Goal: Task Accomplishment & Management: Use online tool/utility

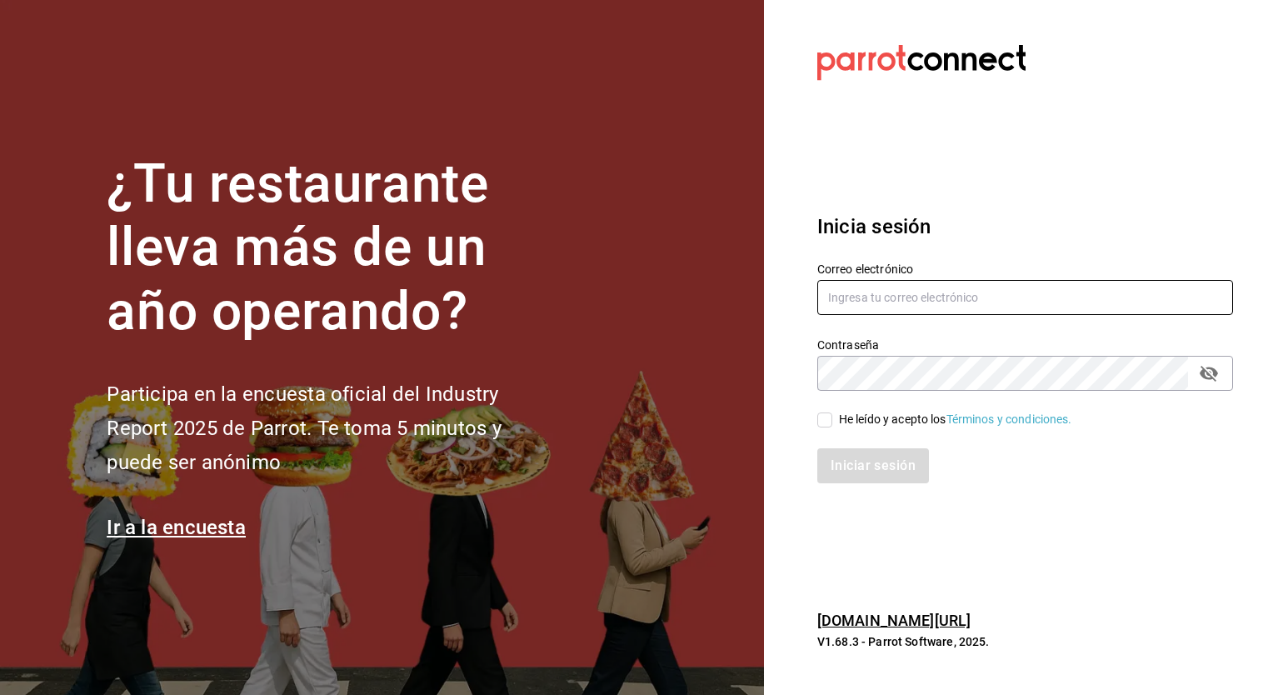
type input "jose.garcia@grupocosteno.com"
click at [822, 427] on input "He leído y acepto los Términos y condiciones." at bounding box center [824, 419] width 15 height 15
checkbox input "true"
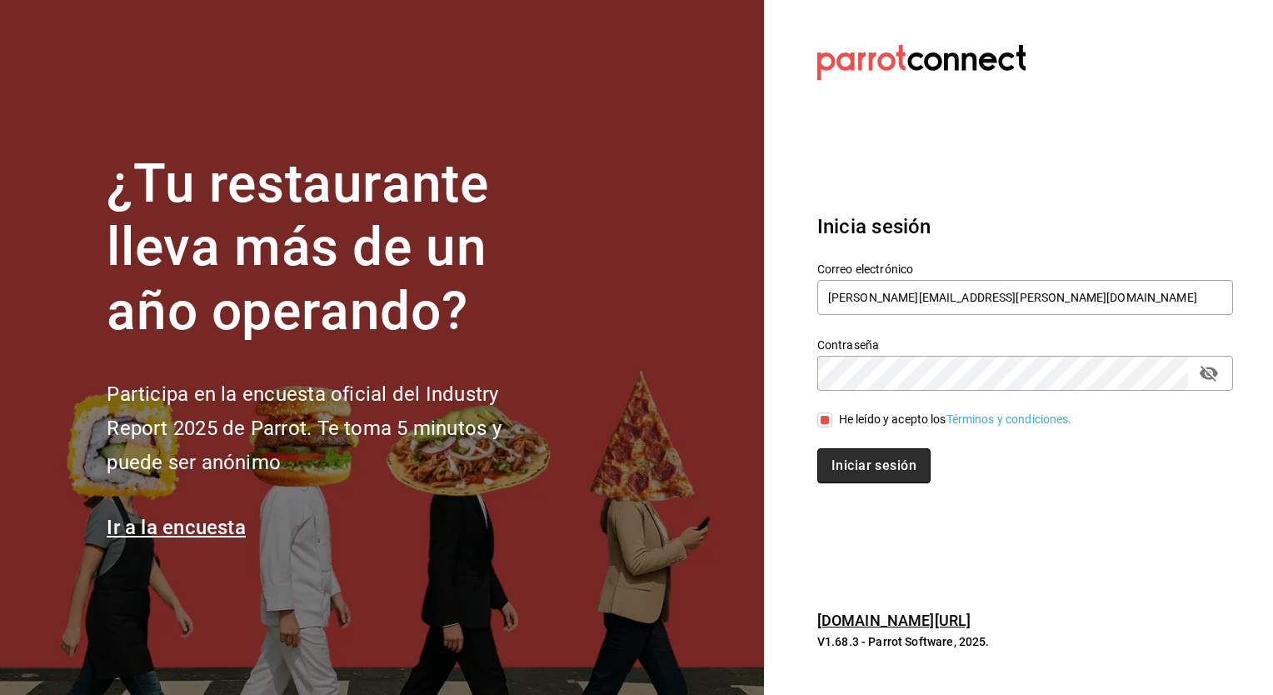
click at [831, 473] on button "Iniciar sesión" at bounding box center [873, 465] width 113 height 35
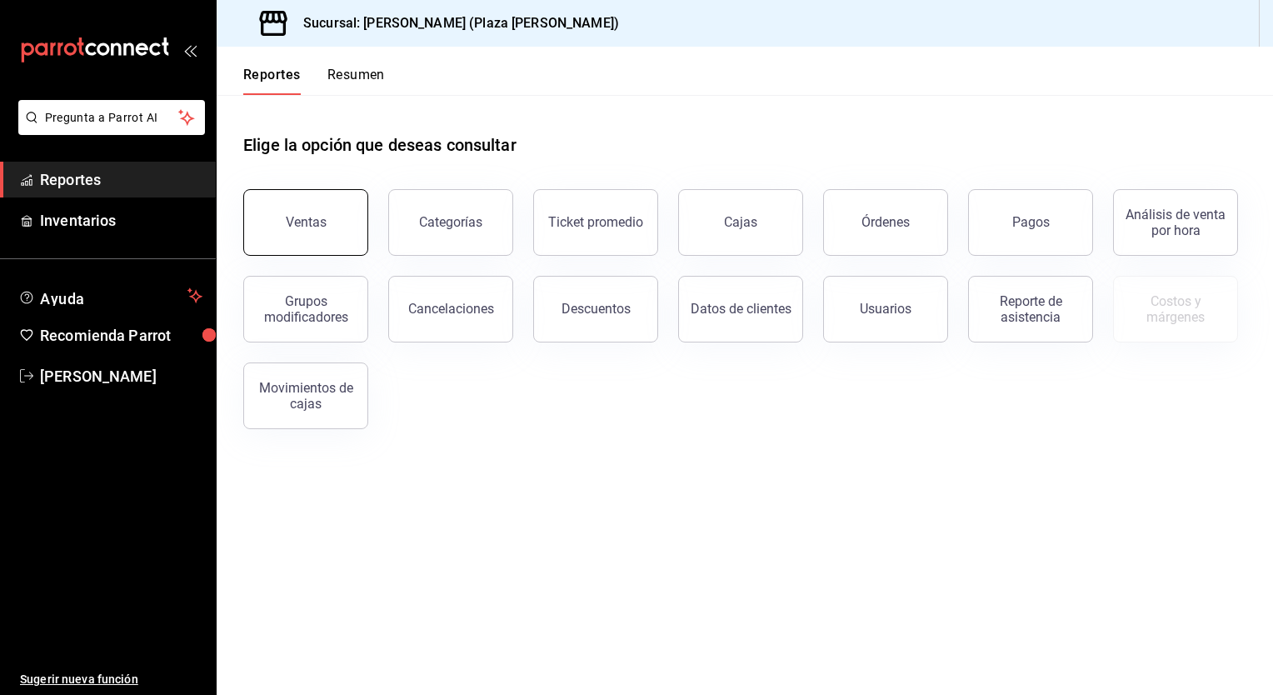
click at [317, 197] on button "Ventas" at bounding box center [305, 222] width 125 height 67
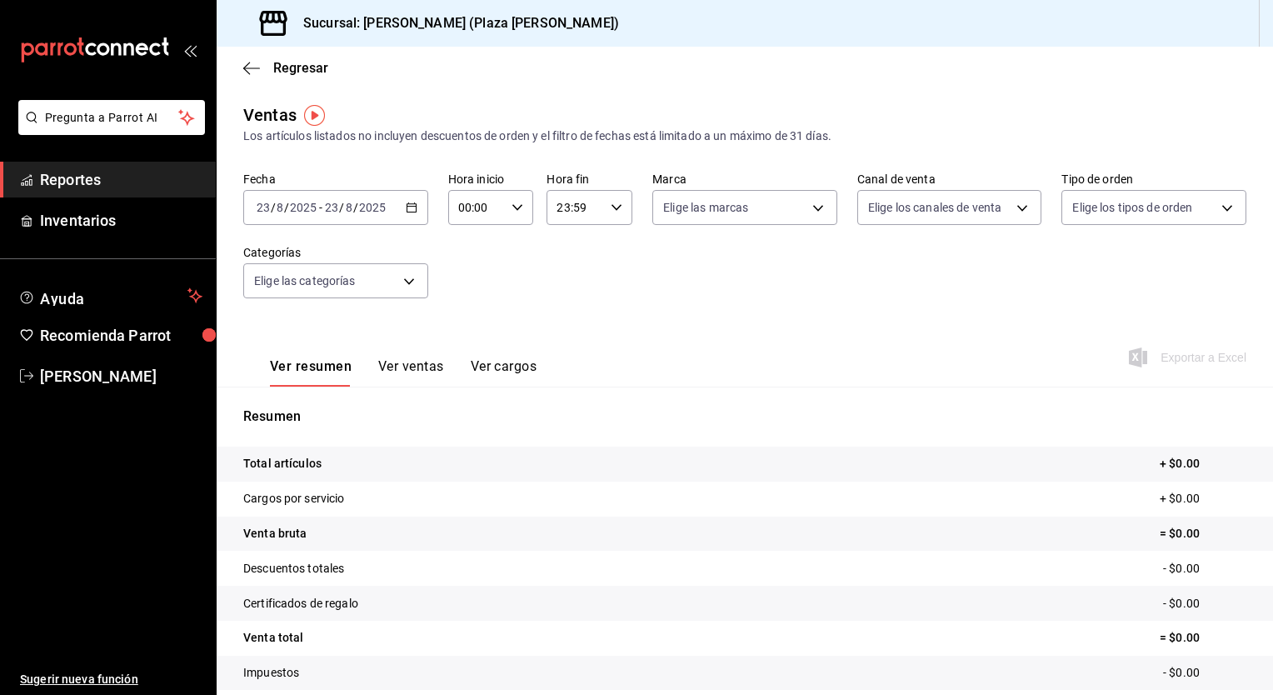
click at [407, 207] on \(Stroke\) "button" at bounding box center [412, 207] width 10 height 9
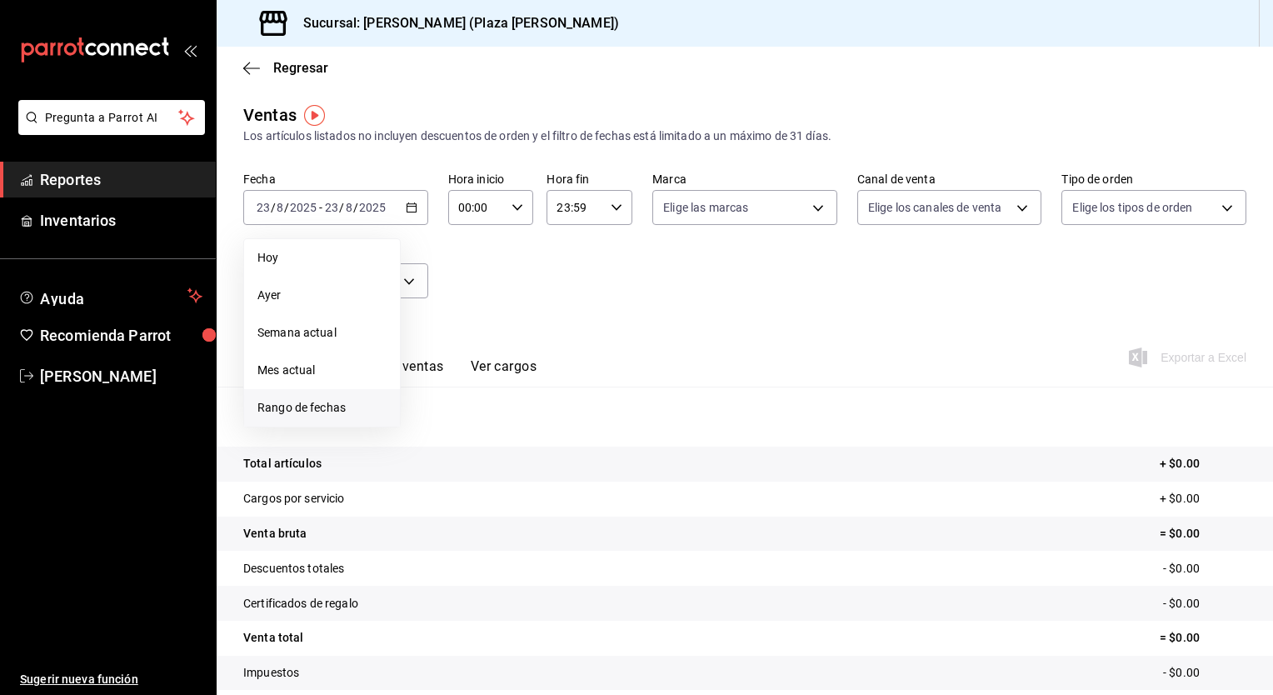
click at [292, 405] on span "Rango de fechas" at bounding box center [321, 407] width 129 height 17
click at [553, 427] on abbr "22" at bounding box center [553, 428] width 11 height 12
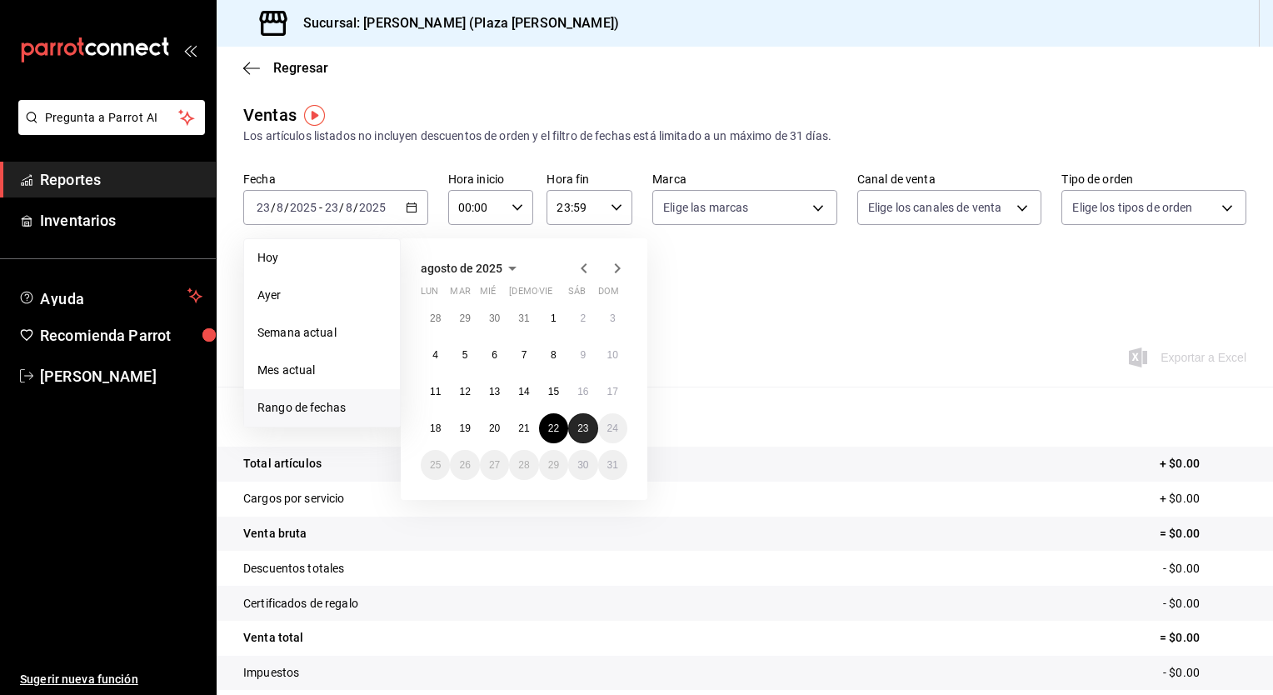
click at [580, 432] on abbr "23" at bounding box center [582, 428] width 11 height 12
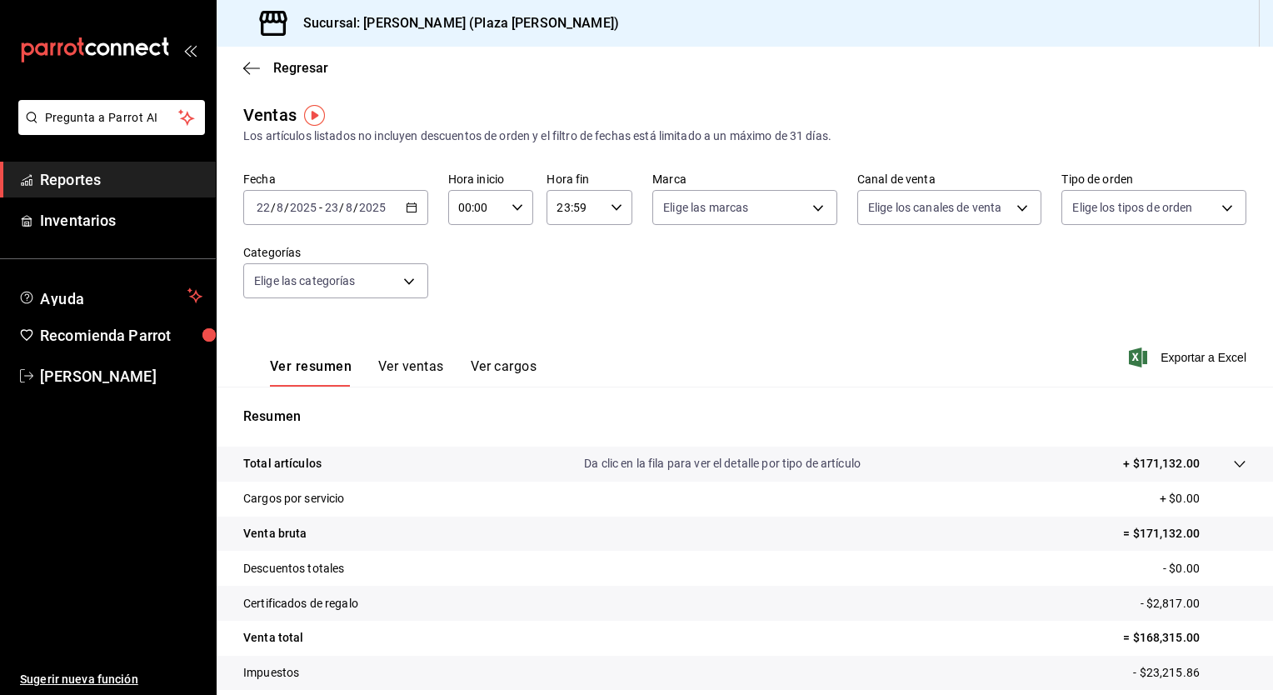
click at [513, 211] on icon "button" at bounding box center [518, 208] width 12 height 12
click at [472, 290] on span "05" at bounding box center [467, 283] width 16 height 13
type input "05:00"
click at [612, 212] on div at bounding box center [636, 347] width 1273 height 695
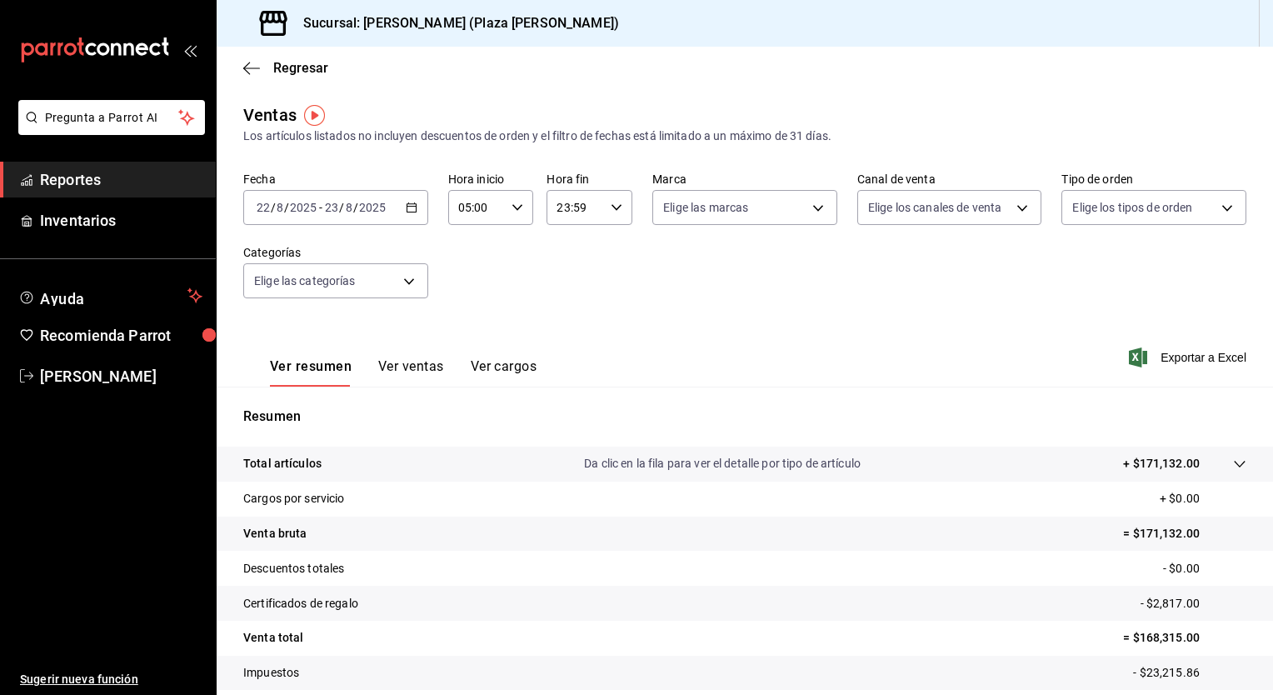
click at [612, 212] on icon "button" at bounding box center [617, 208] width 12 height 12
click at [573, 312] on button "04" at bounding box center [565, 317] width 36 height 33
type input "04:59"
click at [719, 292] on div at bounding box center [636, 347] width 1273 height 695
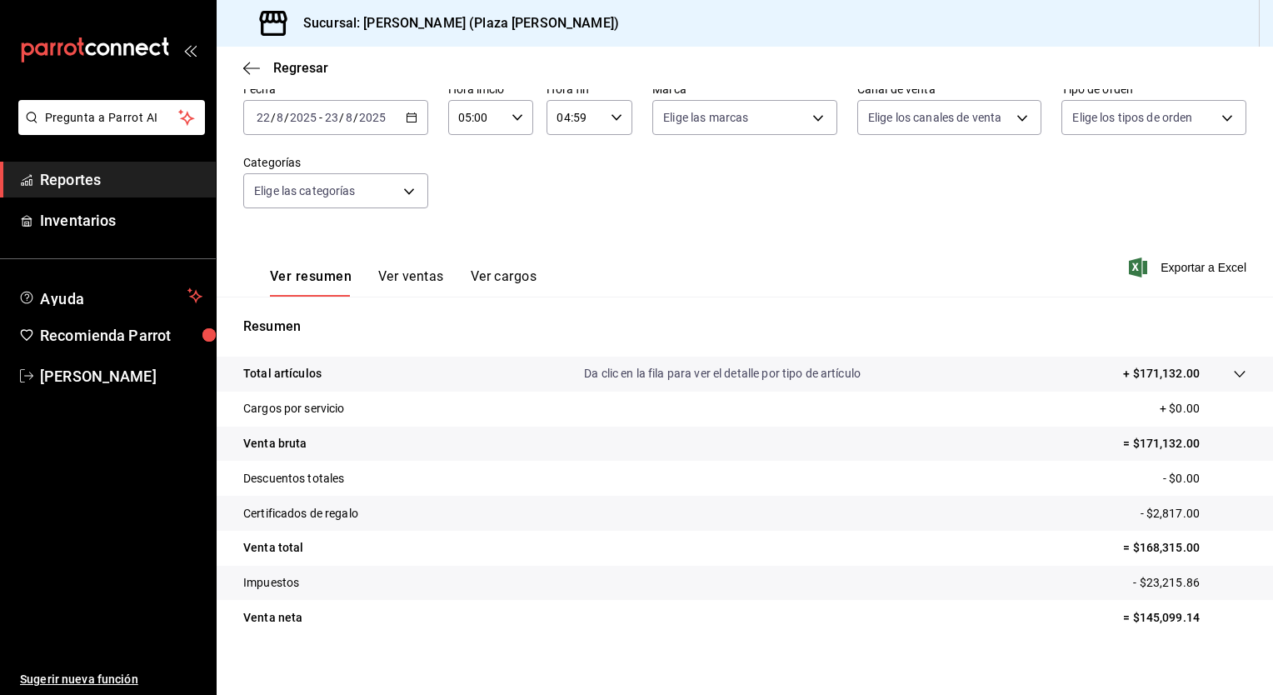
scroll to position [103, 0]
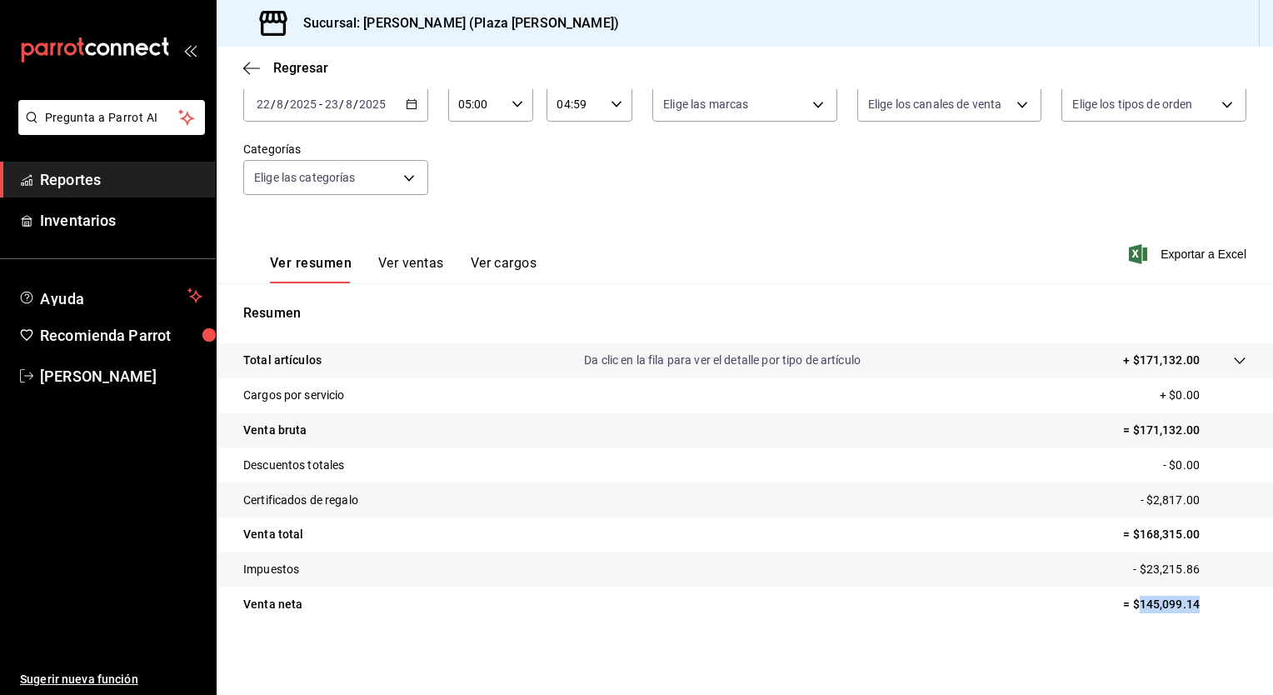
drag, startPoint x: 1128, startPoint y: 603, endPoint x: 1192, endPoint y: 604, distance: 63.3
click at [1192, 604] on p "= $145,099.14" at bounding box center [1184, 604] width 123 height 17
drag, startPoint x: 1192, startPoint y: 604, endPoint x: 1175, endPoint y: 603, distance: 16.7
copy p "145,099.14"
click at [1173, 257] on span "Exportar a Excel" at bounding box center [1189, 254] width 114 height 20
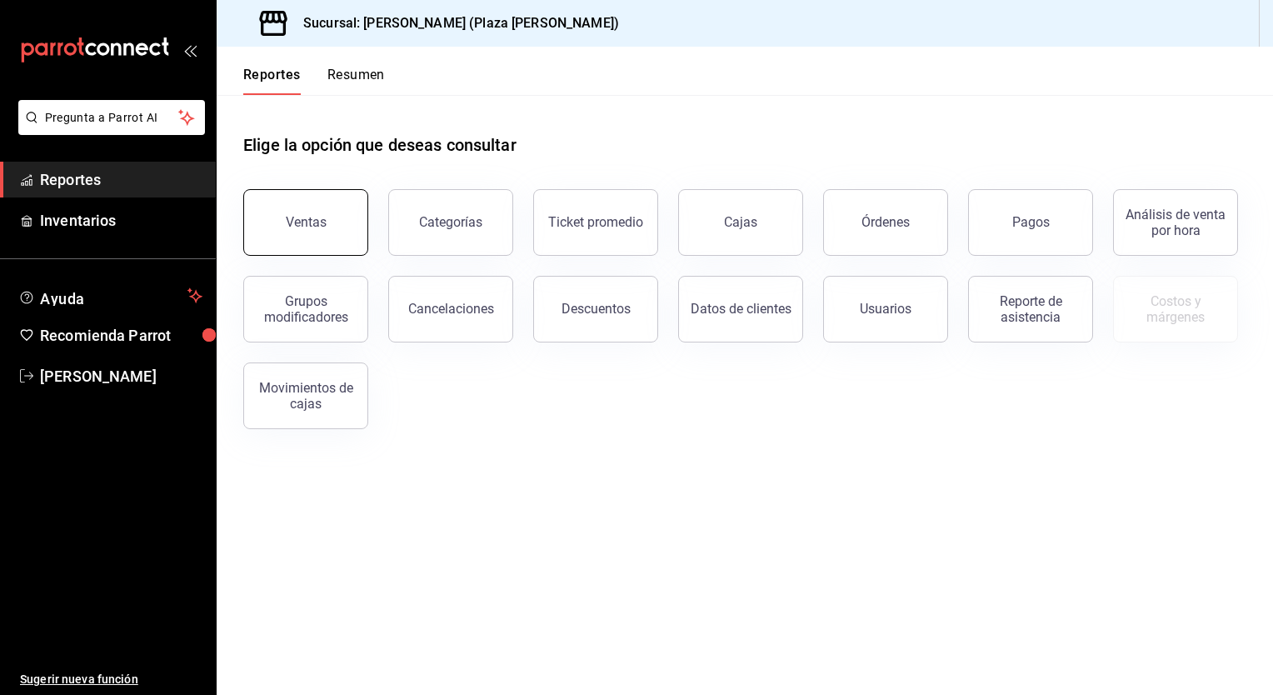
click at [332, 222] on button "Ventas" at bounding box center [305, 222] width 125 height 67
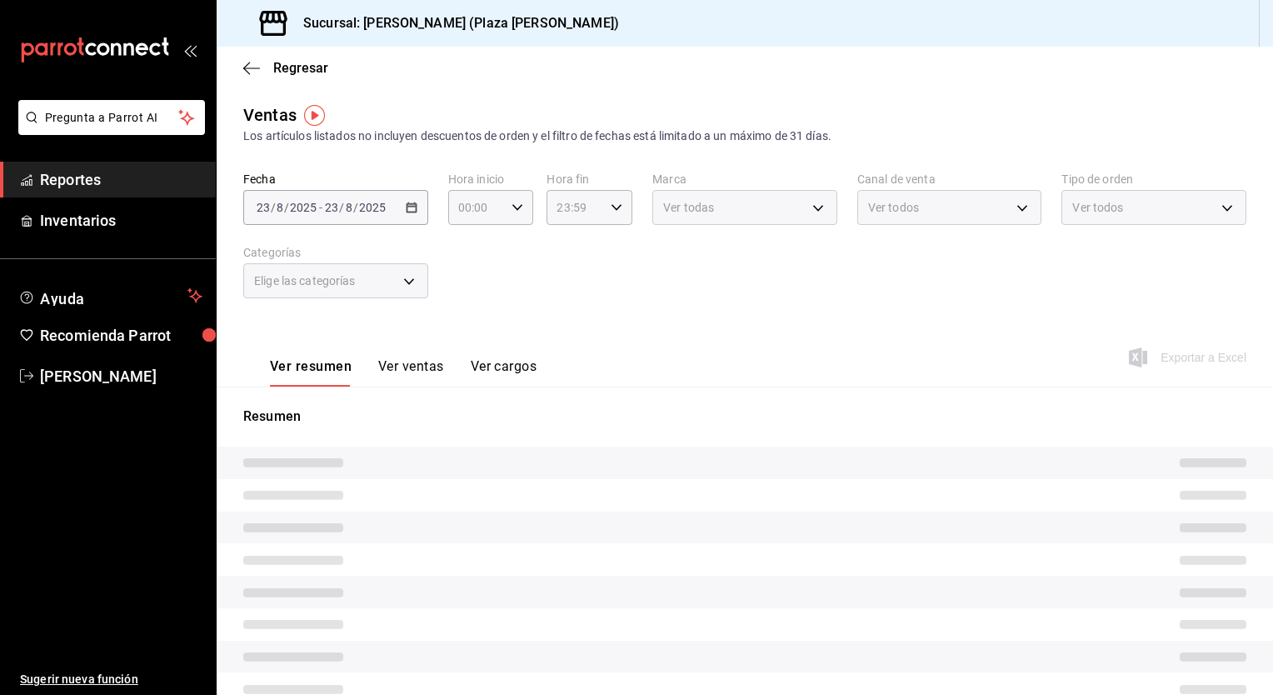
type input "05:00"
type input "04:59"
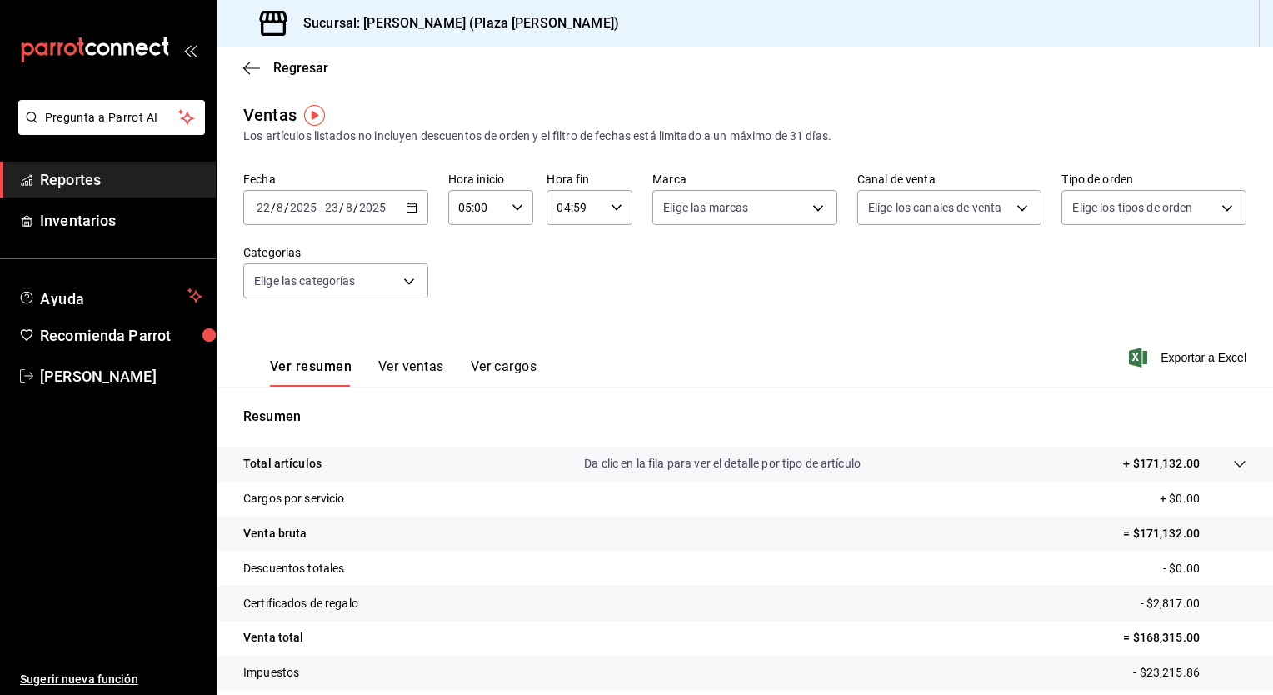
click at [410, 210] on icon "button" at bounding box center [412, 208] width 12 height 12
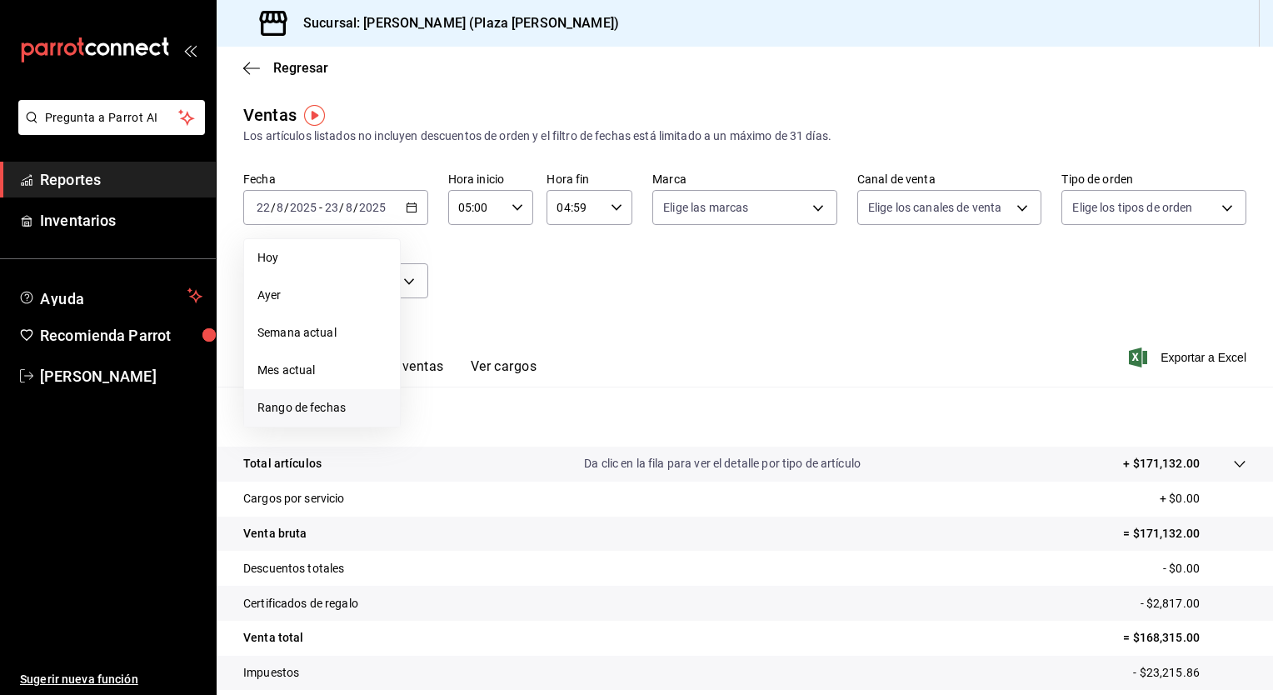
click at [336, 408] on span "Rango de fechas" at bounding box center [321, 407] width 129 height 17
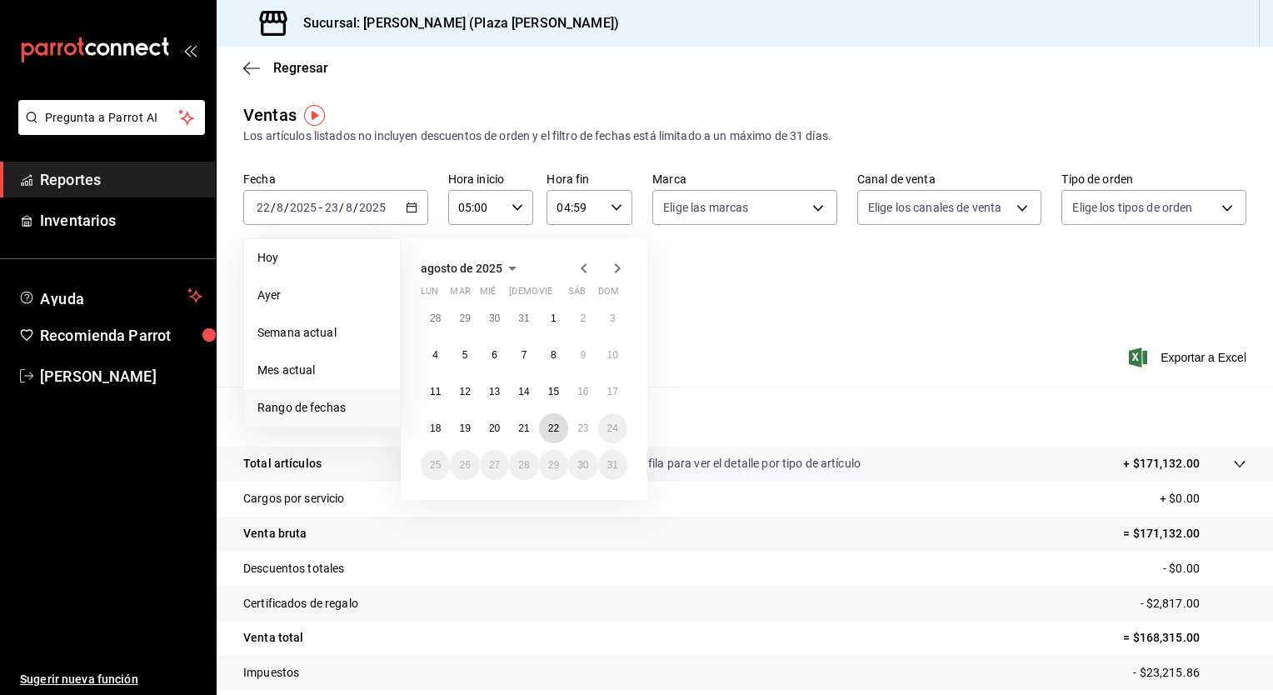
click at [557, 432] on abbr "22" at bounding box center [553, 428] width 11 height 12
click at [580, 432] on abbr "23" at bounding box center [582, 428] width 11 height 12
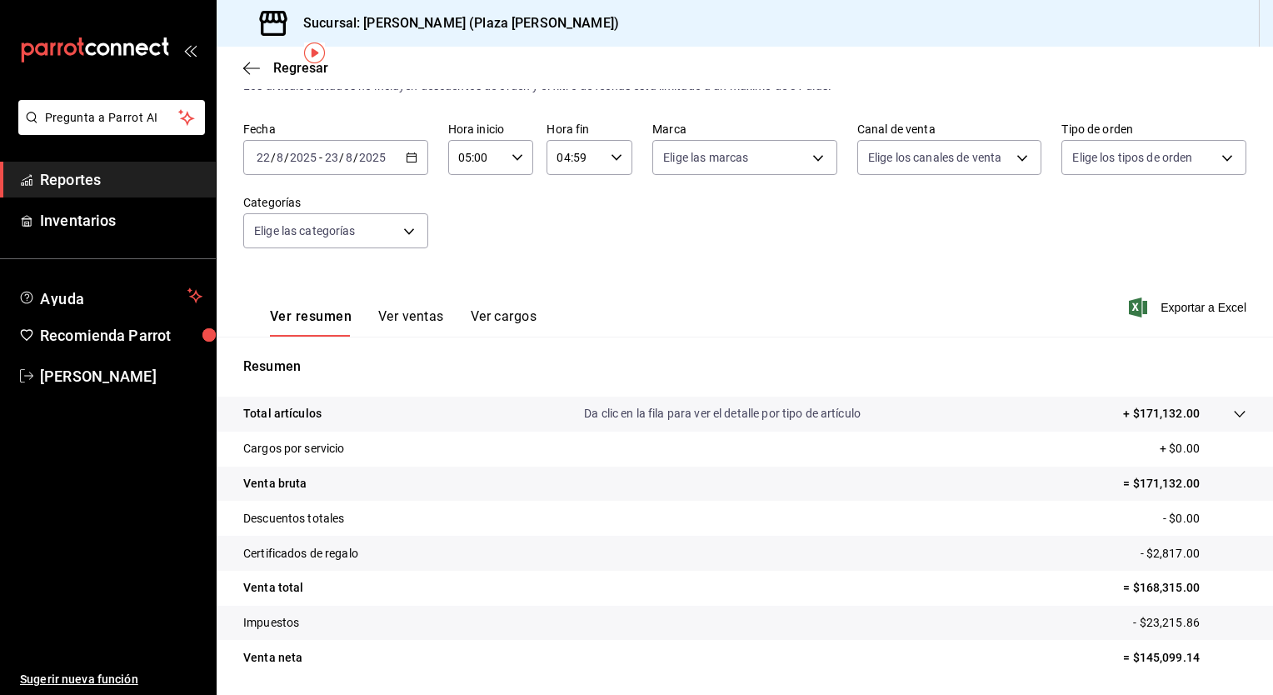
scroll to position [103, 0]
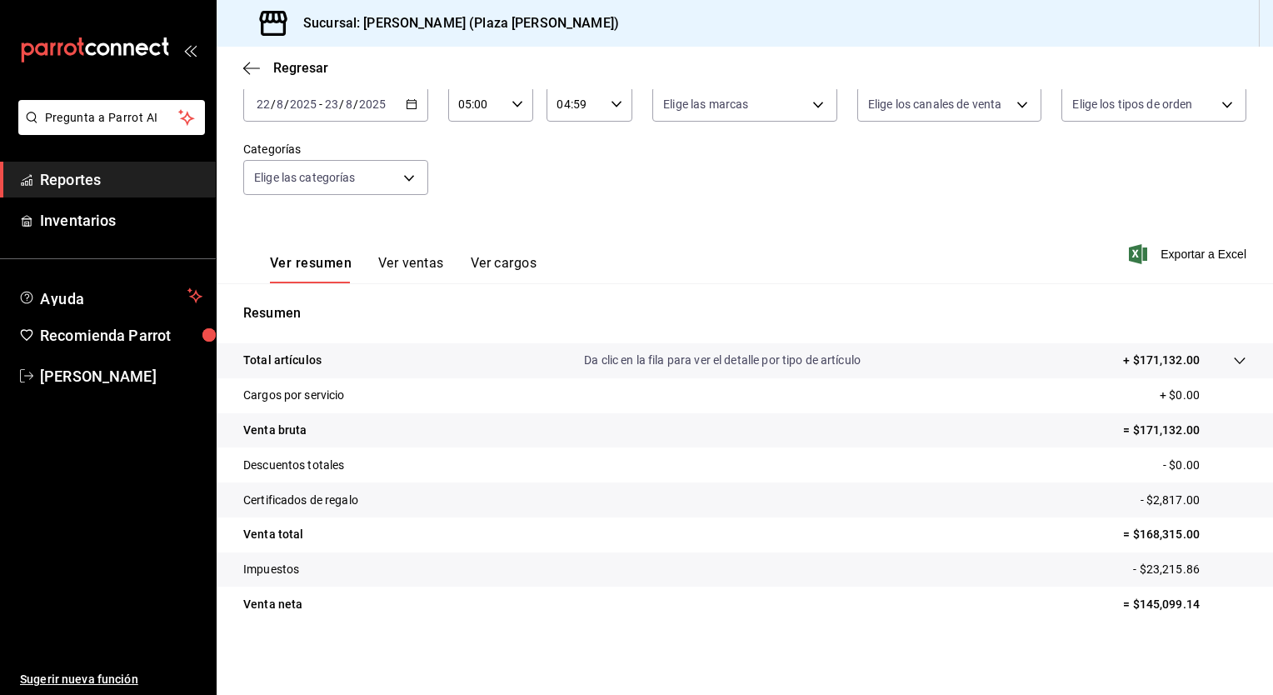
click at [1202, 257] on span "Exportar a Excel" at bounding box center [1189, 254] width 114 height 20
